Goal: Task Accomplishment & Management: Manage account settings

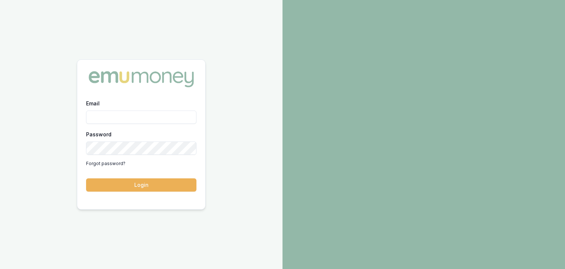
click at [100, 118] on input "Email" at bounding box center [141, 116] width 110 height 13
type input "baron.ketterman@emumoney.com.au"
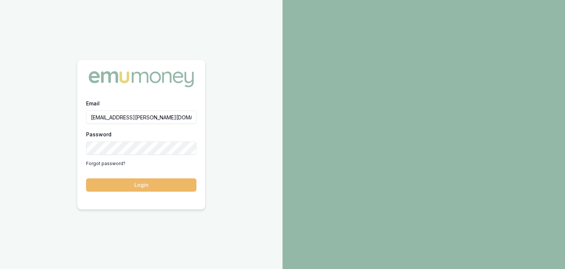
click at [124, 186] on button "Login" at bounding box center [141, 184] width 110 height 13
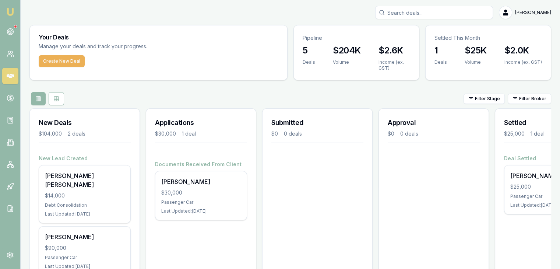
scroll to position [29, 0]
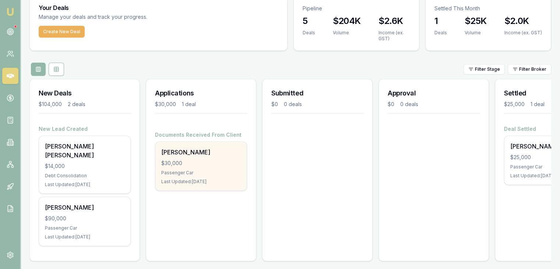
click at [188, 160] on div "$30,000" at bounding box center [201, 162] width 80 height 7
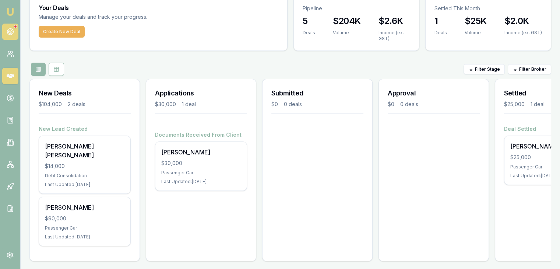
click at [10, 31] on icon at bounding box center [10, 31] width 7 height 7
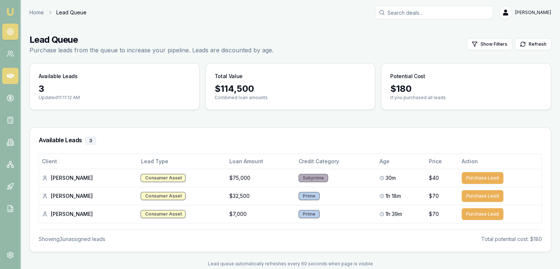
click at [11, 75] on icon at bounding box center [10, 76] width 7 height 4
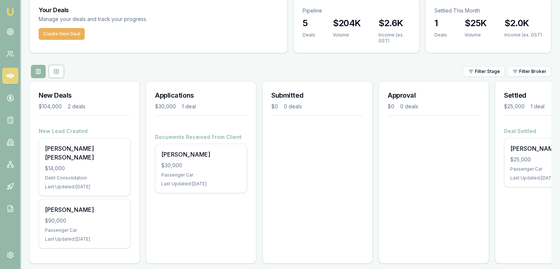
scroll to position [29, 0]
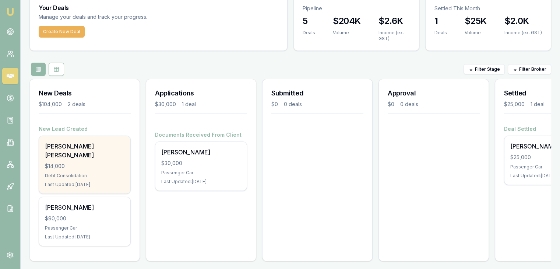
click at [75, 162] on div "$14,000" at bounding box center [85, 165] width 80 height 7
click at [60, 173] on div "Debt Consolidation" at bounding box center [85, 176] width 80 height 6
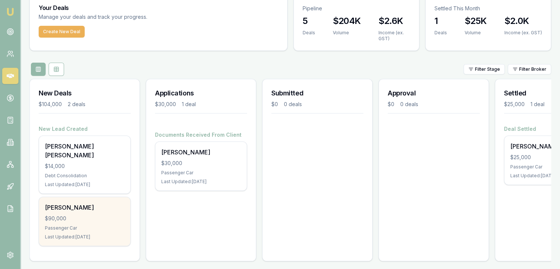
click at [83, 215] on div "$90,000" at bounding box center [85, 218] width 80 height 7
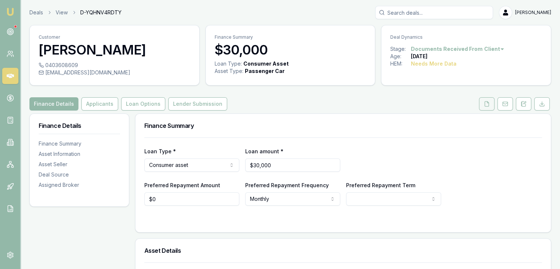
click at [487, 105] on icon at bounding box center [487, 104] width 6 height 6
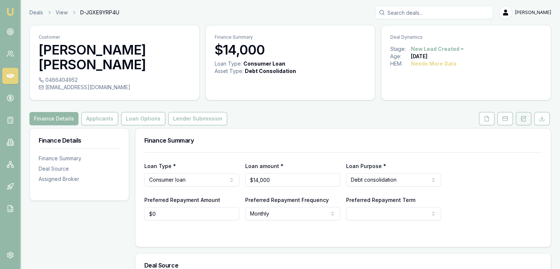
click at [525, 116] on icon at bounding box center [524, 119] width 6 height 6
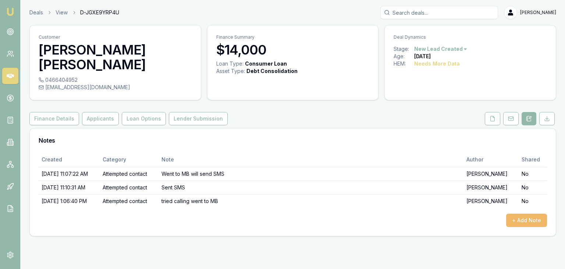
click at [536, 214] on button "+ Add Note" at bounding box center [527, 220] width 41 height 13
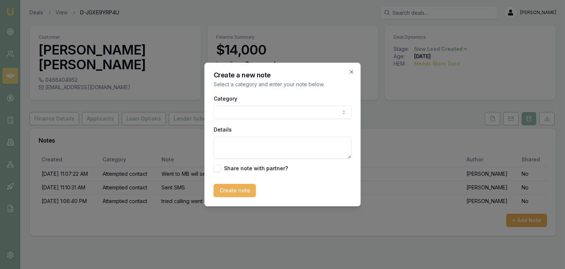
click at [296, 111] on body "Emu Broker Deals View D-JGXE9YRP4U Baron Ketterman Toggle Menu Customer Josh Da…" at bounding box center [282, 134] width 565 height 269
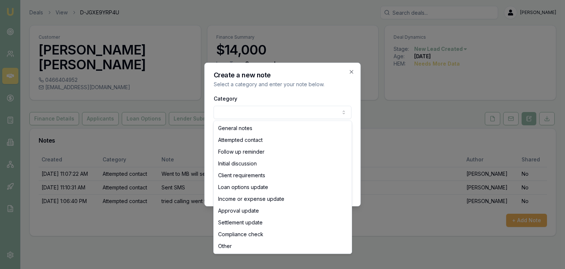
select select "ATTEMPTED_CONTACT"
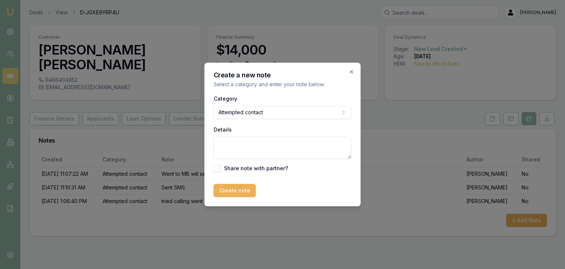
click at [244, 148] on textarea "Details" at bounding box center [283, 148] width 138 height 22
type textarea "Went to MB"
click at [231, 194] on button "Create note" at bounding box center [235, 190] width 42 height 13
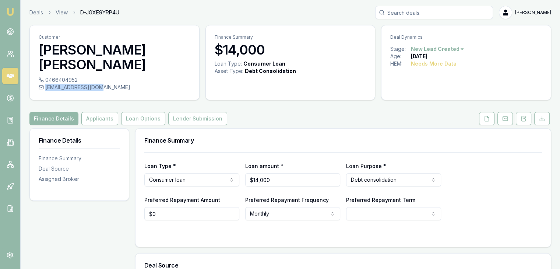
drag, startPoint x: 45, startPoint y: 73, endPoint x: 101, endPoint y: 76, distance: 56.4
click at [101, 84] on div "[EMAIL_ADDRESS][DOMAIN_NAME]" at bounding box center [115, 87] width 152 height 7
copy div "[EMAIL_ADDRESS][DOMAIN_NAME]"
click at [486, 116] on icon at bounding box center [487, 119] width 6 height 6
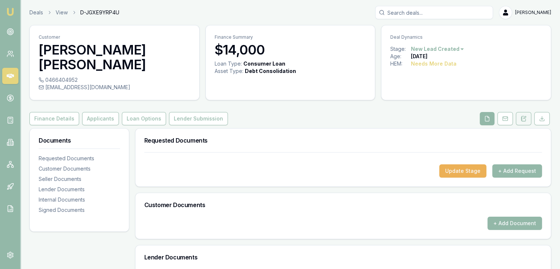
click at [523, 116] on icon at bounding box center [524, 119] width 6 height 6
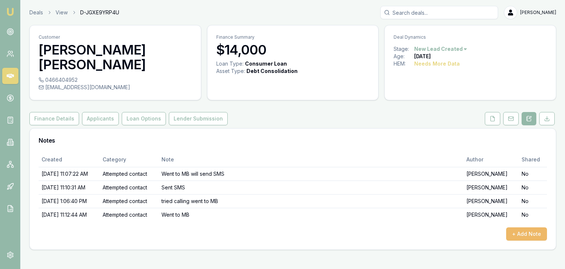
click at [518, 227] on button "+ Add Note" at bounding box center [527, 233] width 41 height 13
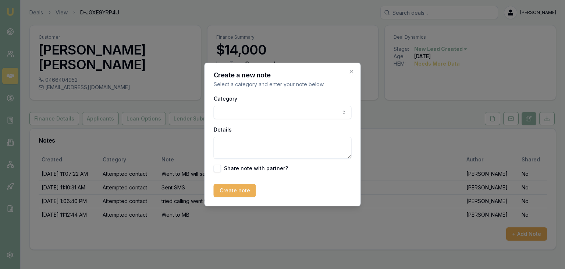
click at [226, 112] on body "Emu Broker Deals View D-JGXE9YRP4U [PERSON_NAME] Toggle Menu Customer [PERSON_N…" at bounding box center [282, 134] width 565 height 269
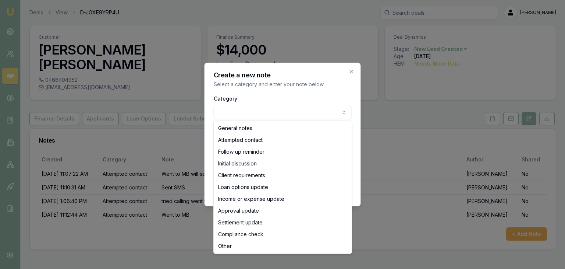
select select "ATTEMPTED_CONTACT"
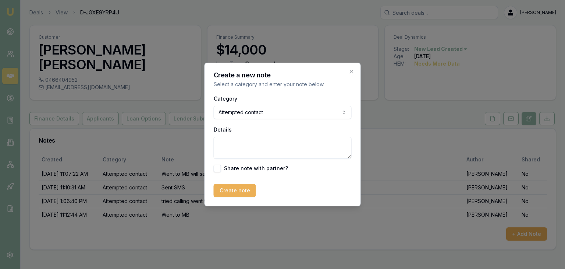
click at [226, 146] on textarea "Details" at bounding box center [283, 148] width 138 height 22
type textarea "Sent email"
click at [229, 193] on button "Create note" at bounding box center [235, 190] width 42 height 13
